Goal: Task Accomplishment & Management: Manage account settings

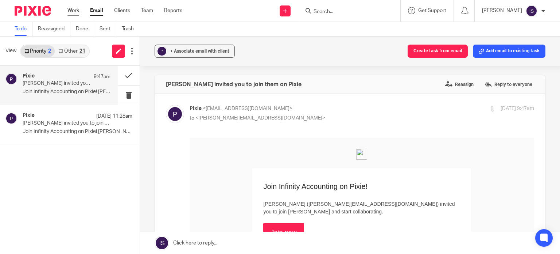
click at [76, 14] on link "Work" at bounding box center [73, 10] width 12 height 7
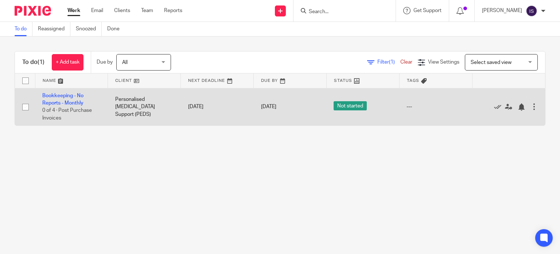
click at [85, 114] on td "Bookkeeping - No Reports - Monthly 0 of 4 · Post Purchase Invoices" at bounding box center [71, 106] width 73 height 37
click at [64, 99] on td "Bookkeeping - No Reports - Monthly 0 of 4 · Post Purchase Invoices" at bounding box center [71, 106] width 73 height 37
click at [62, 96] on link "Bookkeeping - No Reports - Monthly" at bounding box center [62, 99] width 41 height 12
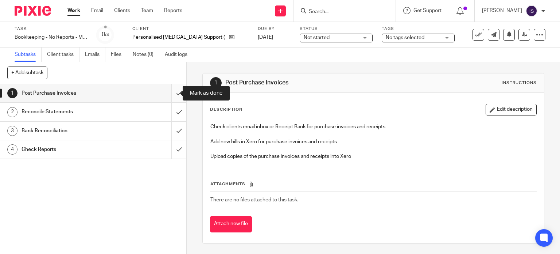
click at [174, 93] on input "submit" at bounding box center [93, 93] width 186 height 18
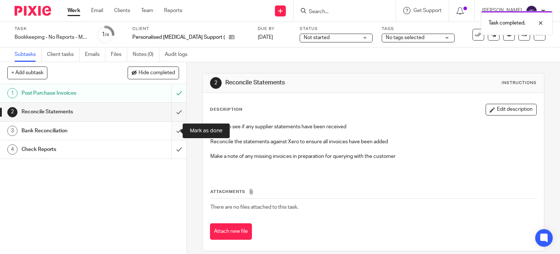
click at [174, 130] on input "submit" at bounding box center [93, 130] width 186 height 18
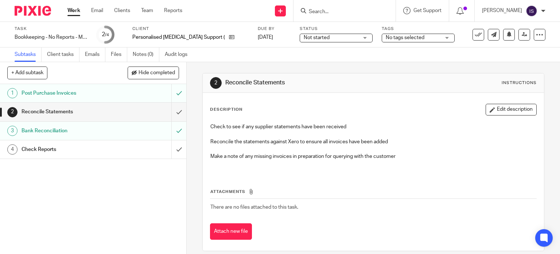
drag, startPoint x: 62, startPoint y: 151, endPoint x: 67, endPoint y: 147, distance: 5.9
click at [62, 151] on h1 "Check Reports" at bounding box center [69, 149] width 95 height 11
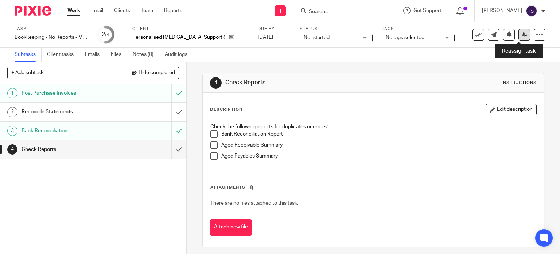
click at [521, 38] on link at bounding box center [525, 35] width 12 height 12
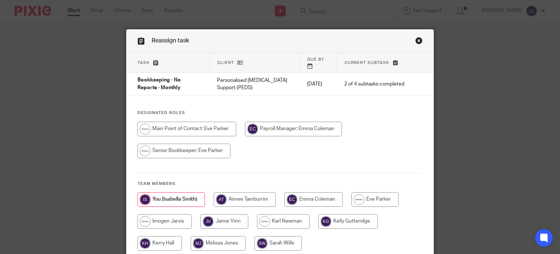
scroll to position [36, 0]
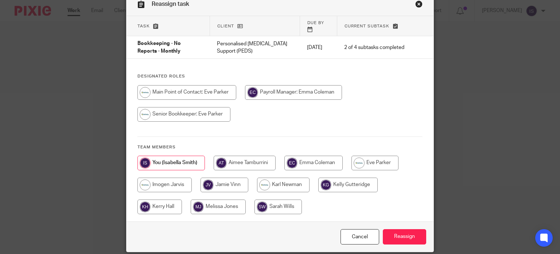
click at [224, 183] on input "radio" at bounding box center [225, 184] width 48 height 15
radio input "true"
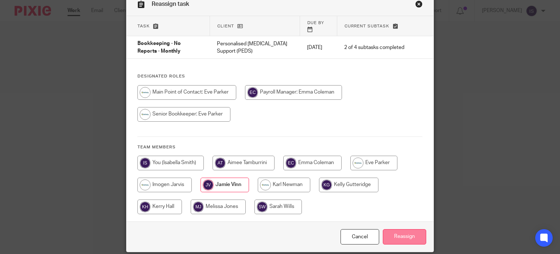
click at [402, 229] on input "Reassign" at bounding box center [404, 237] width 43 height 16
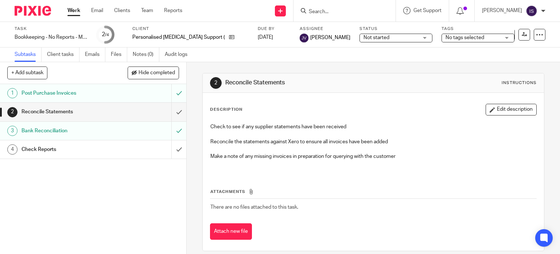
click at [75, 10] on link "Work" at bounding box center [73, 10] width 13 height 7
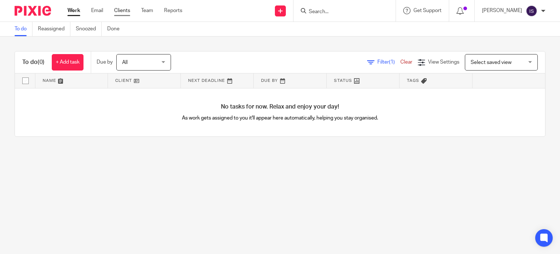
click at [128, 10] on link "Clients" at bounding box center [122, 10] width 16 height 7
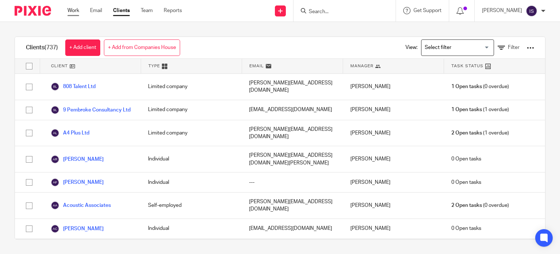
click at [76, 8] on link "Work" at bounding box center [73, 10] width 12 height 7
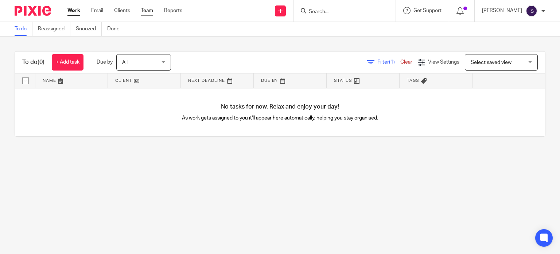
click at [144, 13] on link "Team" at bounding box center [147, 10] width 12 height 7
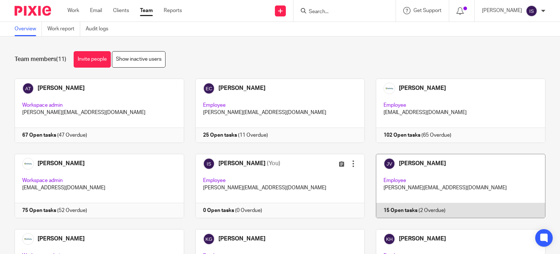
click at [413, 167] on link at bounding box center [455, 186] width 181 height 64
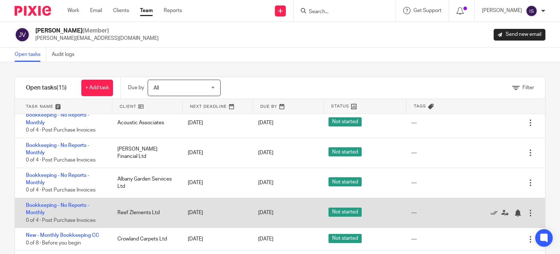
scroll to position [146, 0]
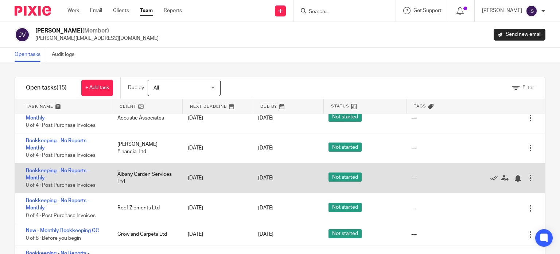
click at [144, 187] on div "Albany Garden Services Ltd" at bounding box center [145, 178] width 70 height 22
click at [130, 175] on div "Albany Garden Services Ltd" at bounding box center [145, 178] width 70 height 22
click at [57, 170] on link "Bookkeeping - No Reports - Monthly" at bounding box center [57, 174] width 63 height 12
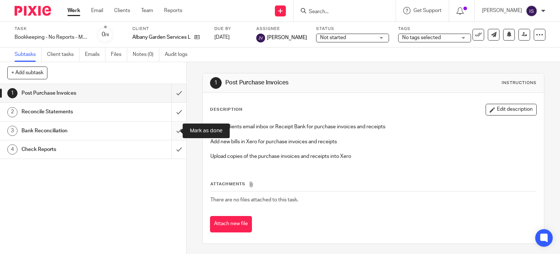
click at [172, 130] on input "submit" at bounding box center [93, 130] width 186 height 18
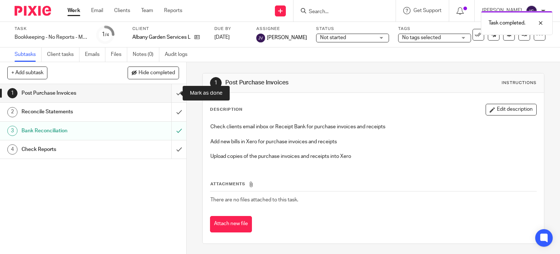
click at [173, 93] on input "submit" at bounding box center [93, 93] width 186 height 18
